Goal: Information Seeking & Learning: Find specific page/section

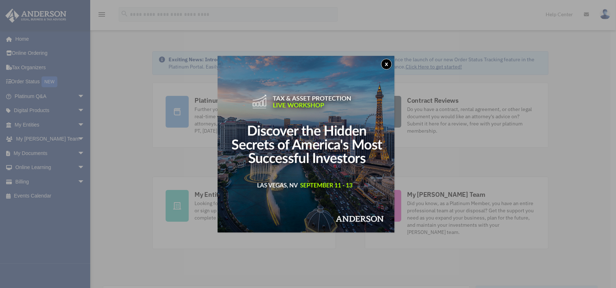
click at [39, 153] on div "x" at bounding box center [308, 144] width 616 height 288
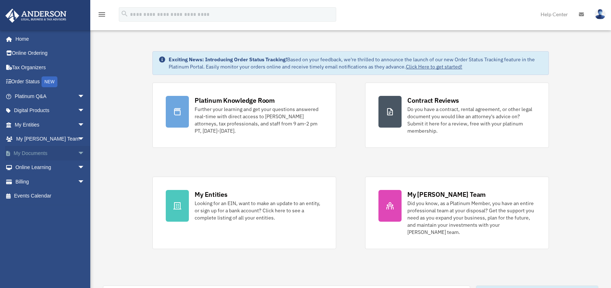
click at [42, 153] on link "My Documents arrow_drop_down" at bounding box center [50, 153] width 91 height 14
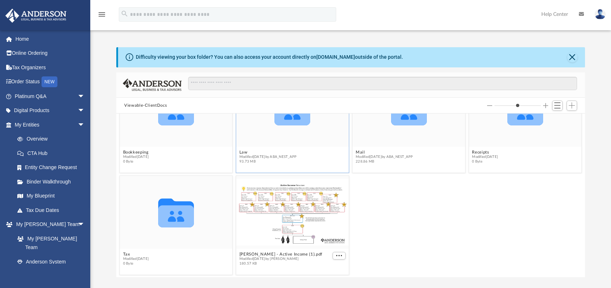
scroll to position [7, 0]
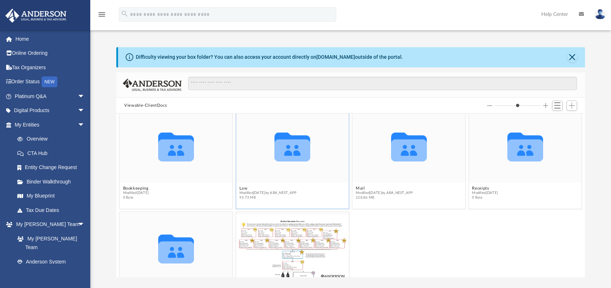
click at [289, 155] on icon "grid" at bounding box center [293, 147] width 36 height 29
click at [242, 187] on button "Law" at bounding box center [267, 188] width 57 height 5
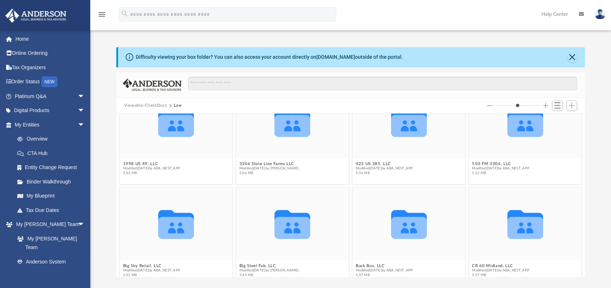
scroll to position [144, 0]
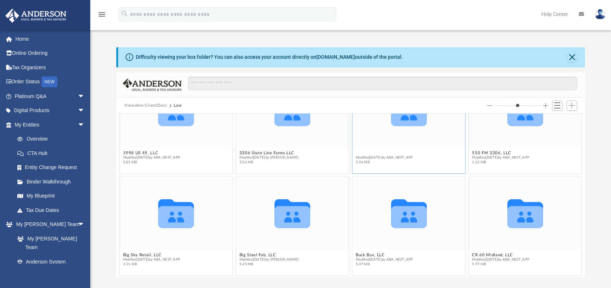
click at [372, 151] on div "Collaborated Folder Knowles Road South, LLC (formerly Knowles Rd 120, LLC) Modi…" at bounding box center [350, 196] width 469 height 164
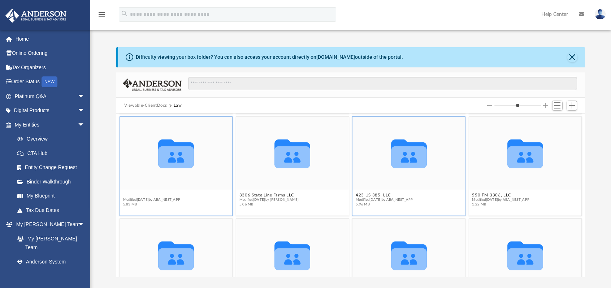
click at [146, 195] on button "1998 US 49, LLC" at bounding box center [151, 195] width 57 height 5
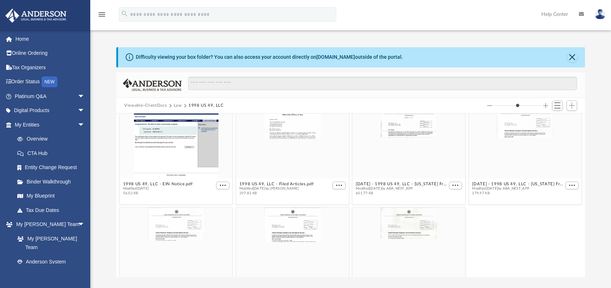
scroll to position [1, 0]
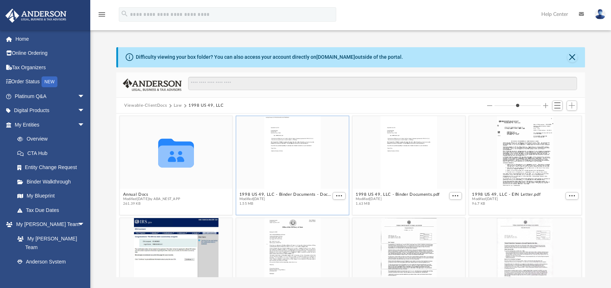
click at [286, 139] on div "grid" at bounding box center [292, 152] width 113 height 73
click at [287, 242] on div "grid" at bounding box center [292, 254] width 113 height 73
click at [284, 240] on div "grid" at bounding box center [292, 254] width 113 height 73
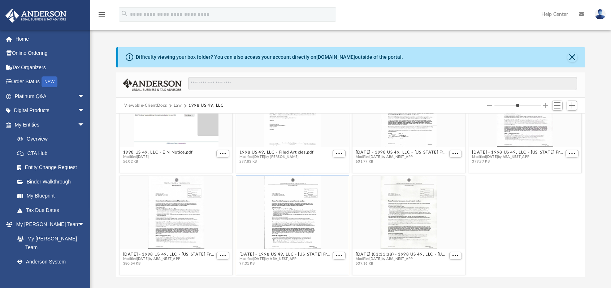
scroll to position [109, 0]
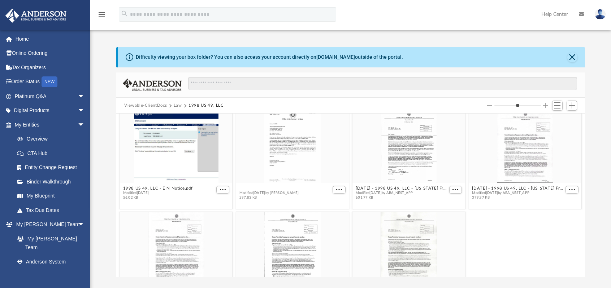
click at [271, 188] on div "Collaborated Folder Annual Docs Modified Mon May 5 2025 by ABA_NEST_APP 261.39 …" at bounding box center [350, 196] width 469 height 164
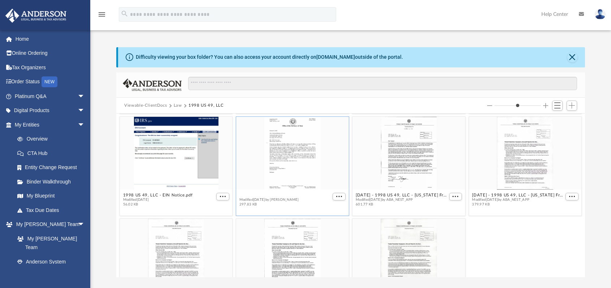
click at [271, 188] on div "Collaborated Folder Annual Docs Modified Mon May 5 2025 by ABA_NEST_APP 261.39 …" at bounding box center [350, 196] width 469 height 164
click at [270, 195] on button "1998 US 49, LLC - Filed Articles.pdf" at bounding box center [276, 195] width 74 height 5
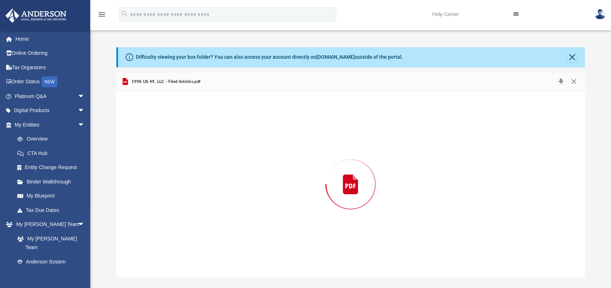
click at [270, 195] on div "Preview" at bounding box center [350, 184] width 469 height 186
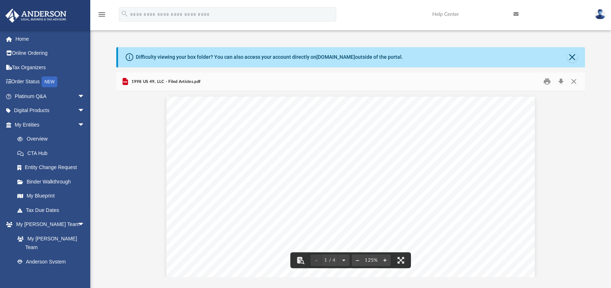
scroll to position [0, 0]
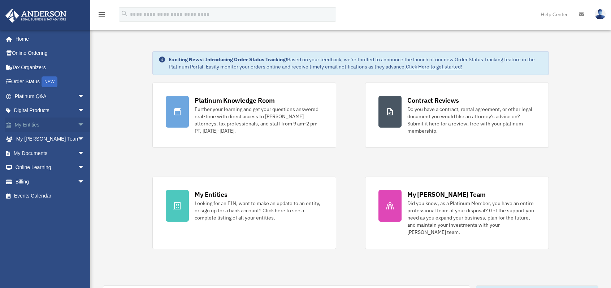
click at [33, 126] on link "My Entities arrow_drop_down" at bounding box center [50, 125] width 91 height 14
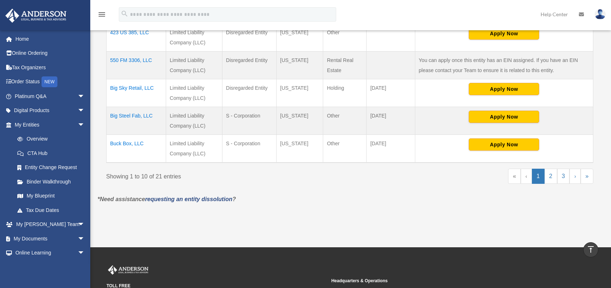
scroll to position [325, 0]
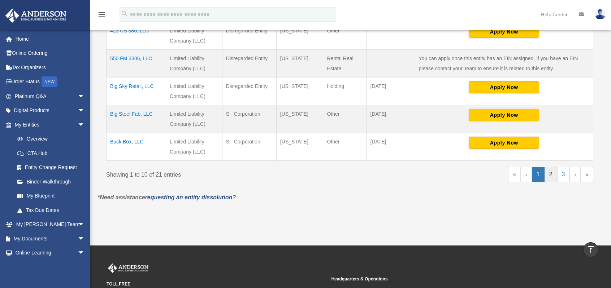
click at [551, 174] on link "2" at bounding box center [550, 174] width 13 height 15
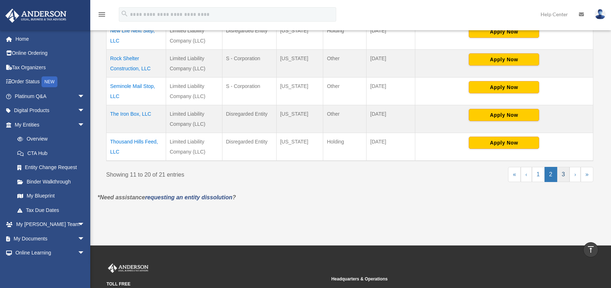
click at [562, 173] on link "3" at bounding box center [563, 174] width 13 height 15
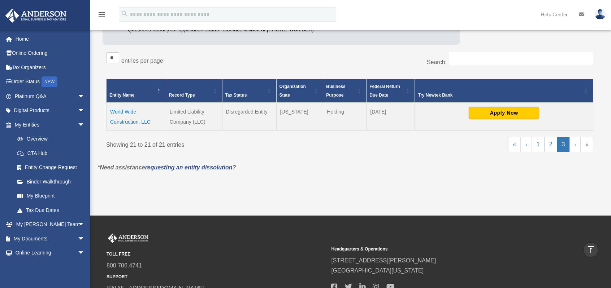
scroll to position [58, 0]
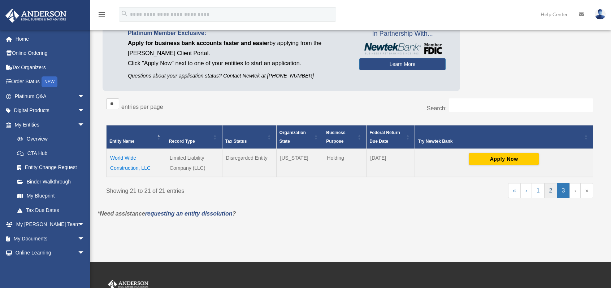
click at [555, 193] on link "2" at bounding box center [550, 190] width 13 height 15
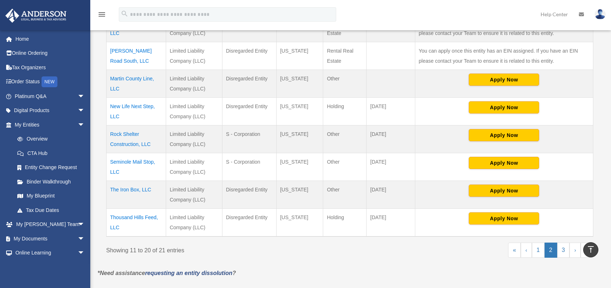
scroll to position [246, 0]
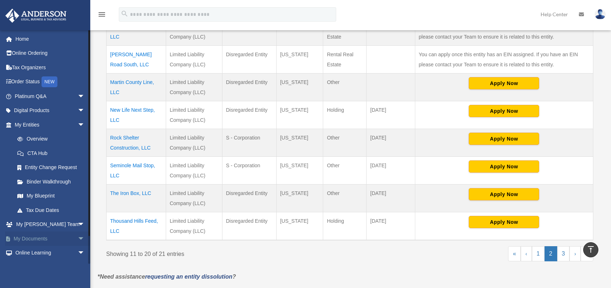
click at [44, 239] on link "My Documents arrow_drop_down" at bounding box center [50, 239] width 91 height 14
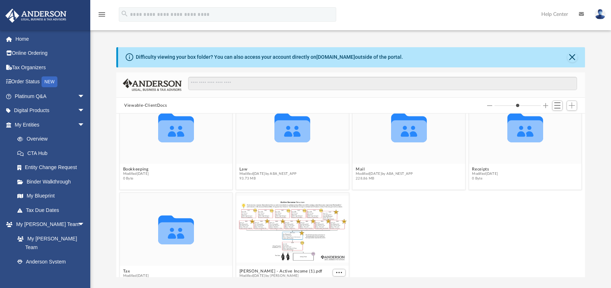
scroll to position [36, 0]
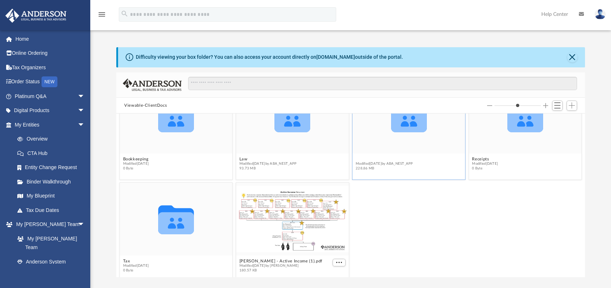
click at [360, 158] on button "Mail" at bounding box center [384, 159] width 57 height 5
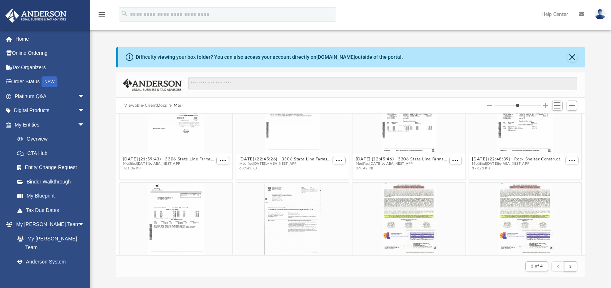
scroll to position [6, 6]
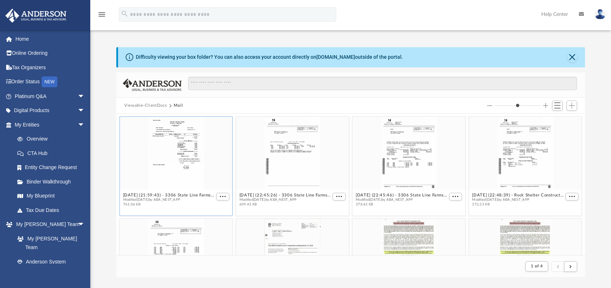
click at [180, 143] on div "grid" at bounding box center [176, 153] width 113 height 73
click at [149, 195] on button "[DATE] (21:59:43) - 3306 State Line Farms, LLC - Mail from 4Kings Property Inve…" at bounding box center [169, 195] width 92 height 5
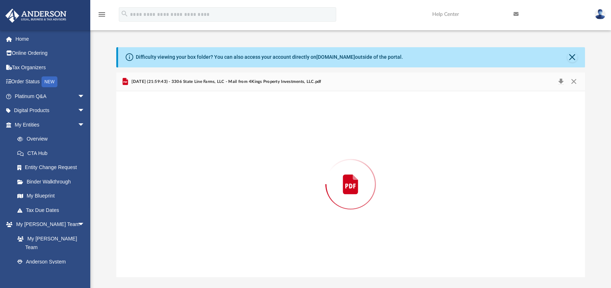
click at [149, 195] on div "Preview" at bounding box center [350, 184] width 469 height 186
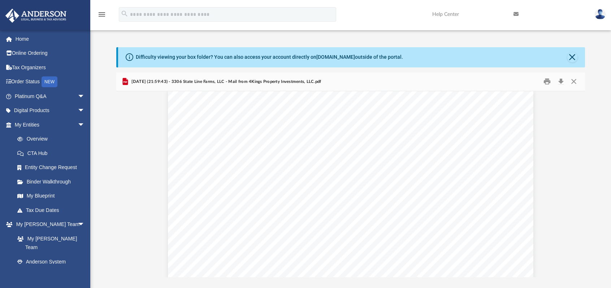
scroll to position [0, 0]
